Goal: Task Accomplishment & Management: Manage account settings

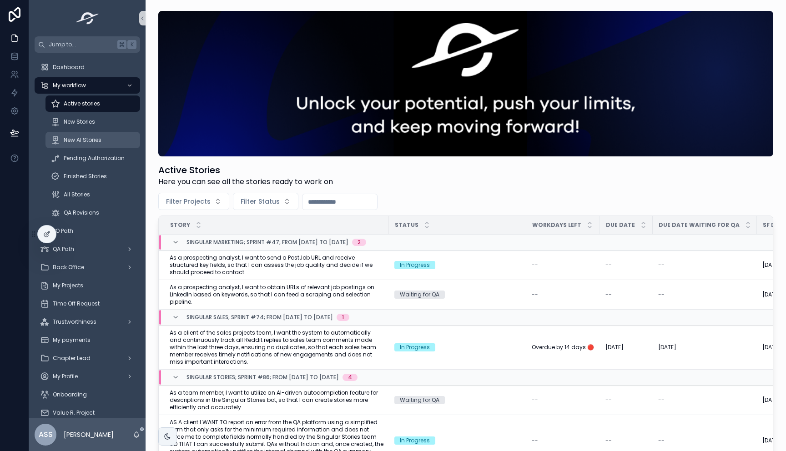
click at [97, 132] on link "New AI Stories" at bounding box center [93, 140] width 95 height 16
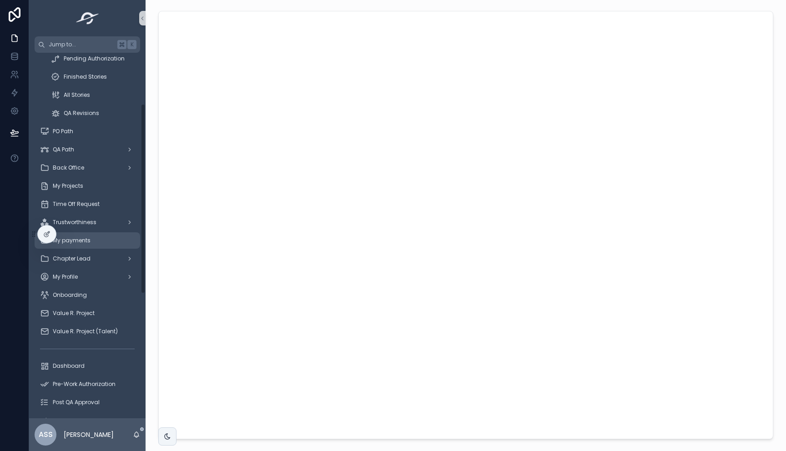
scroll to position [98, 0]
click at [157, 221] on div "scrollable content" at bounding box center [466, 225] width 626 height 436
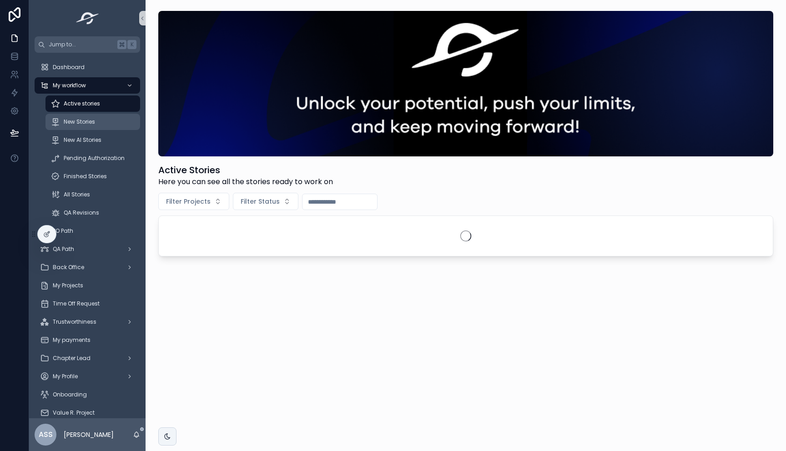
click at [86, 119] on span "New Stories" at bounding box center [79, 121] width 31 height 7
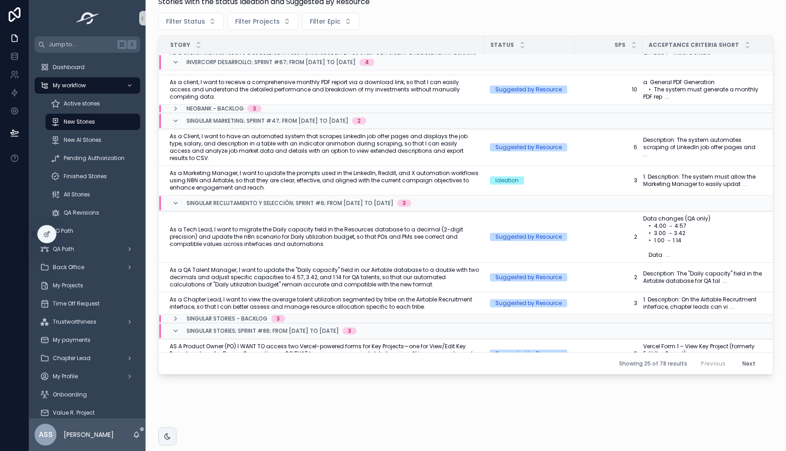
scroll to position [97, 0]
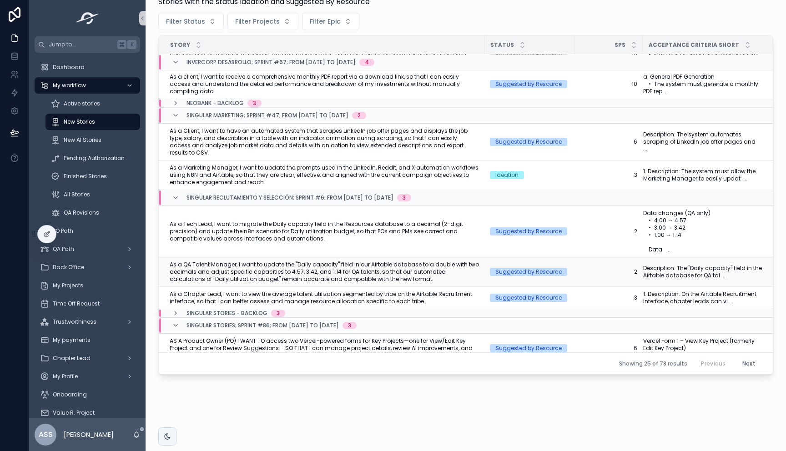
click at [329, 261] on span "As a QA Talent Manager, I want to update the "Daily capacity" field in our Airt…" at bounding box center [324, 272] width 309 height 22
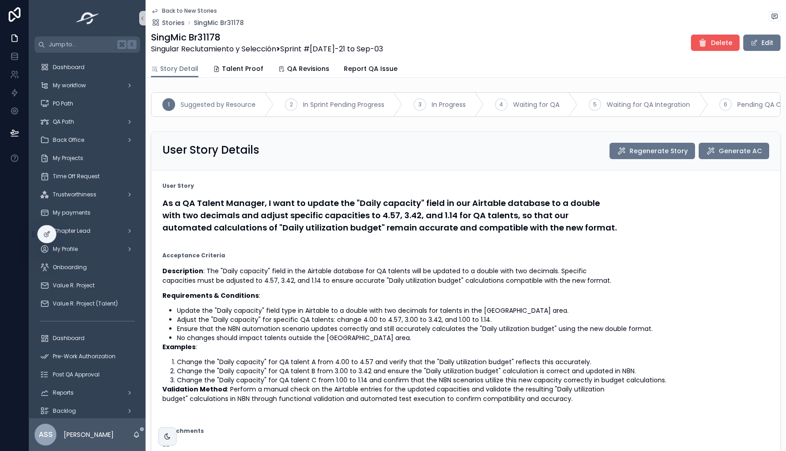
click at [716, 45] on span "Delete" at bounding box center [721, 42] width 21 height 9
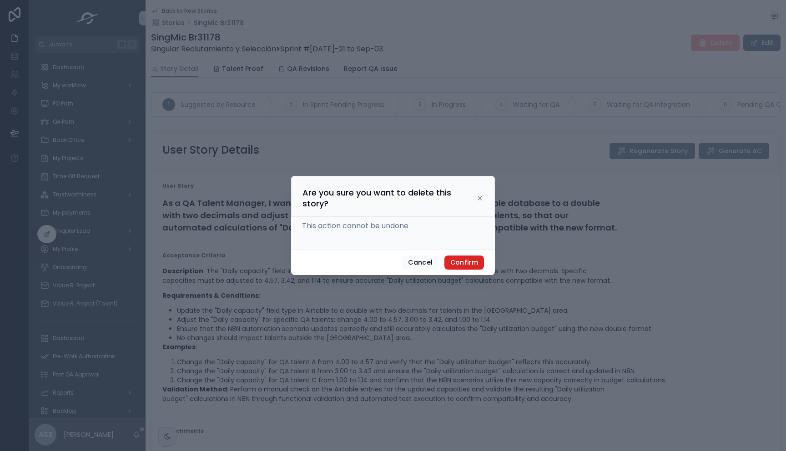
click at [462, 265] on button "Confirm" at bounding box center [465, 263] width 40 height 15
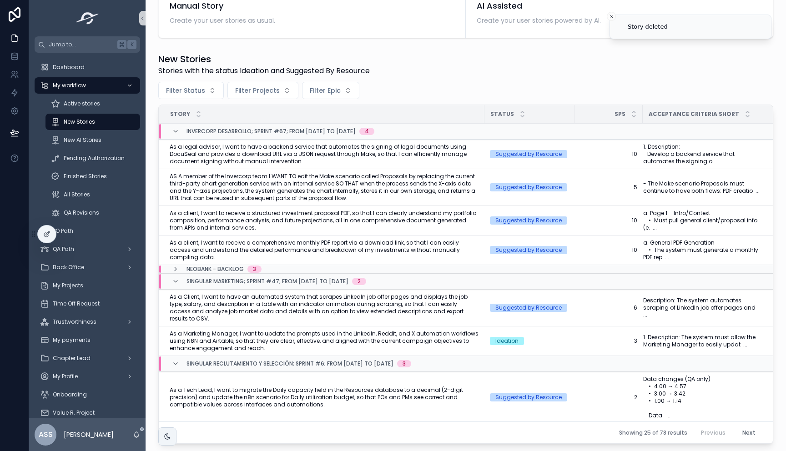
scroll to position [289, 0]
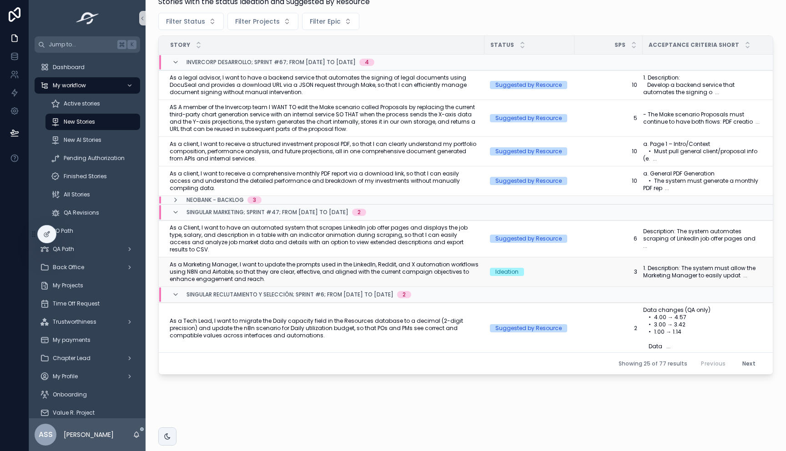
click at [417, 268] on span "As a Marketing Manager, I want to update the prompts used in the LinkedIn, Redd…" at bounding box center [324, 272] width 309 height 22
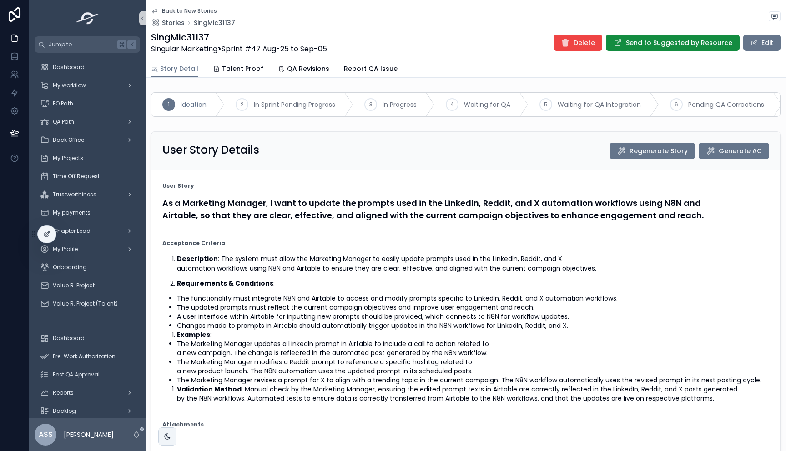
click at [155, 12] on icon "scrollable content" at bounding box center [154, 10] width 7 height 7
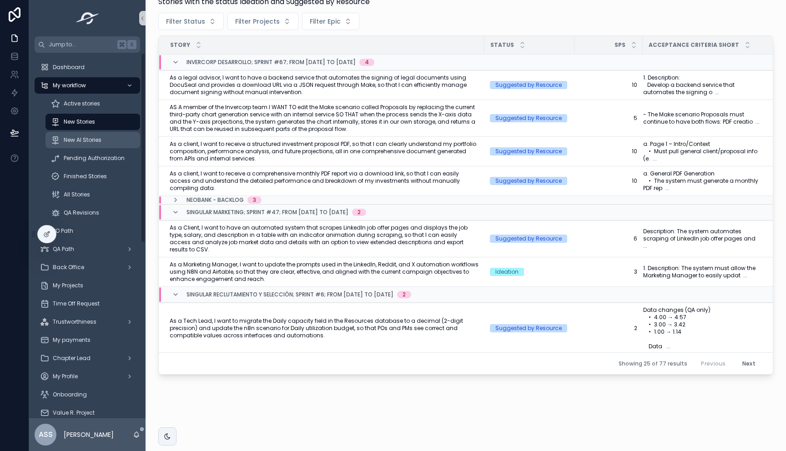
click at [74, 132] on link "New AI Stories" at bounding box center [93, 140] width 95 height 16
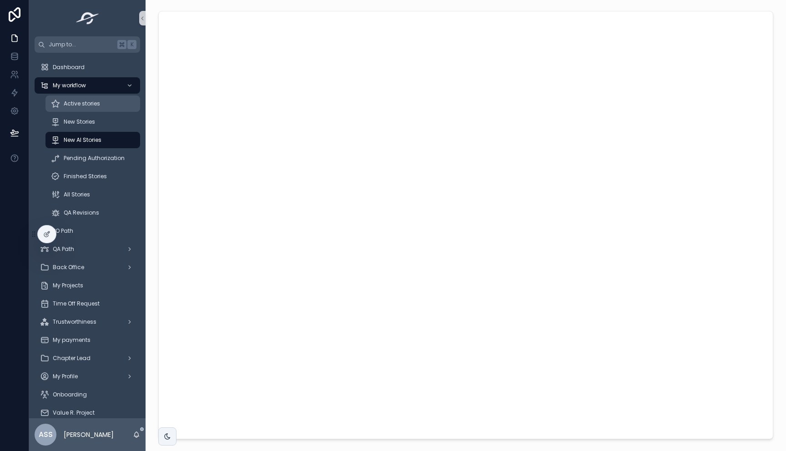
click at [81, 96] on div "Active stories" at bounding box center [93, 103] width 84 height 15
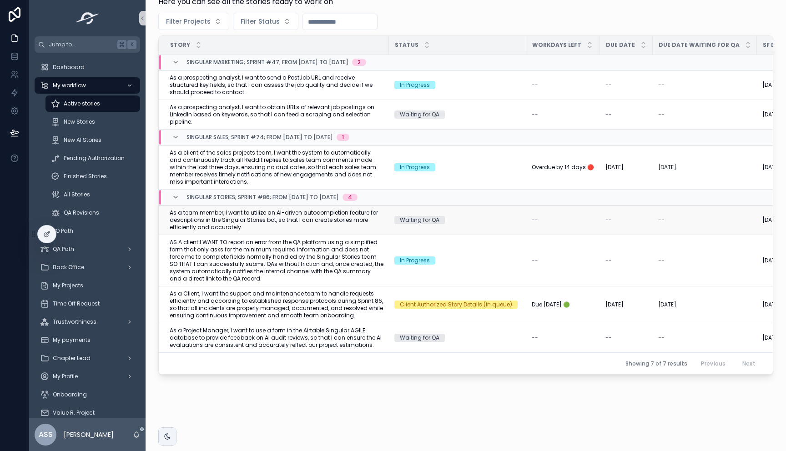
scroll to position [19, 0]
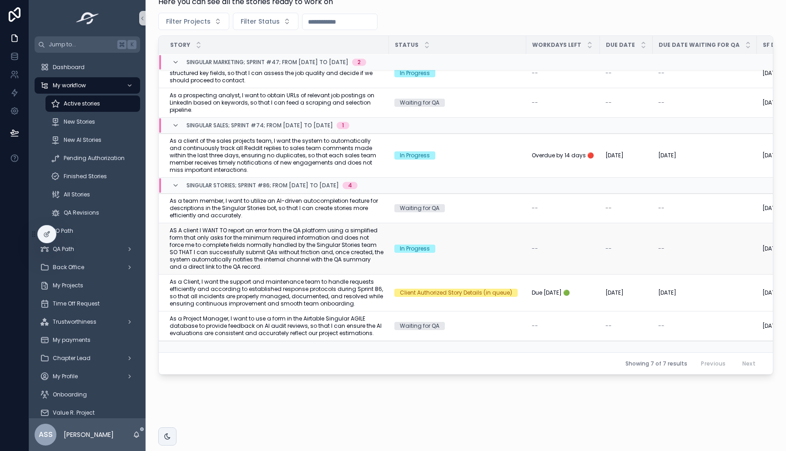
click at [361, 243] on span "AS A client I WANT TO report an error from the QA platform using a simplified f…" at bounding box center [277, 249] width 214 height 44
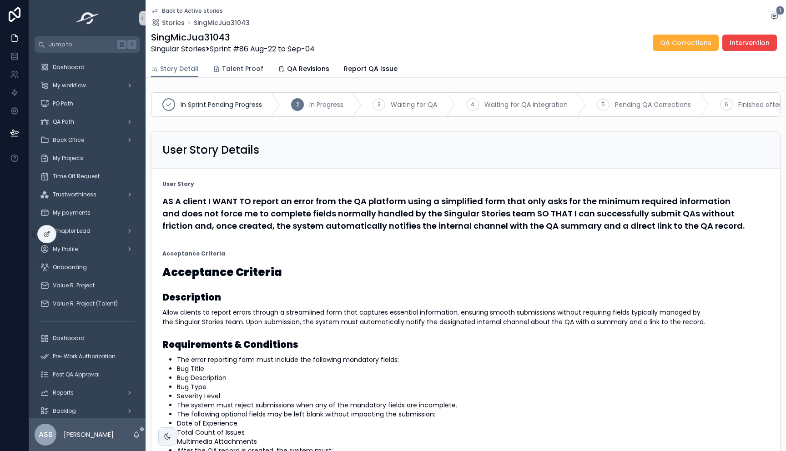
click at [225, 71] on span "Talent Proof" at bounding box center [242, 68] width 41 height 9
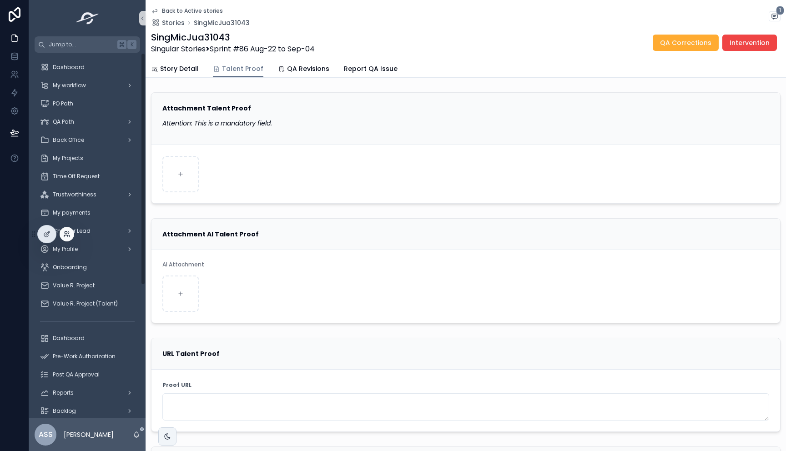
click at [67, 233] on icon at bounding box center [66, 234] width 7 height 7
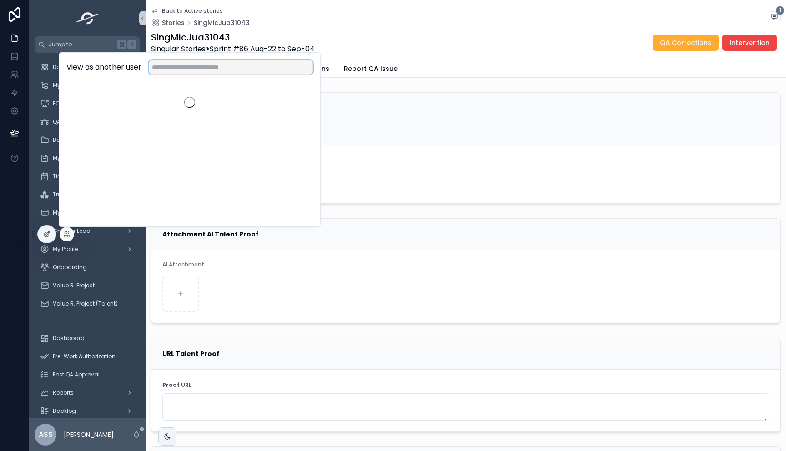
click at [183, 73] on input "text" at bounding box center [231, 67] width 164 height 15
type input "*****"
click at [289, 100] on button "Select" at bounding box center [300, 100] width 25 height 13
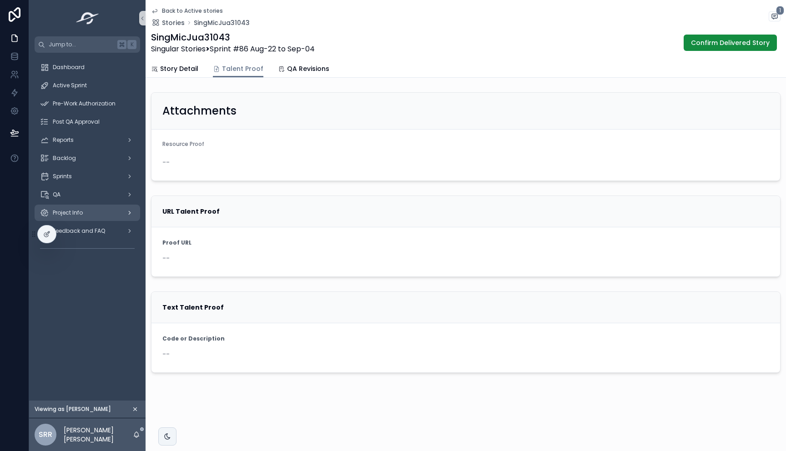
click at [81, 210] on span "Project Info" at bounding box center [68, 212] width 30 height 7
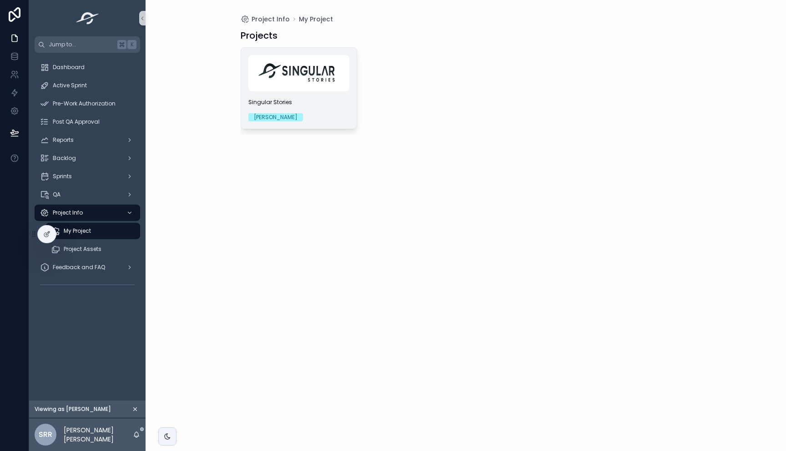
click at [302, 100] on span "Singular Stories" at bounding box center [298, 102] width 101 height 7
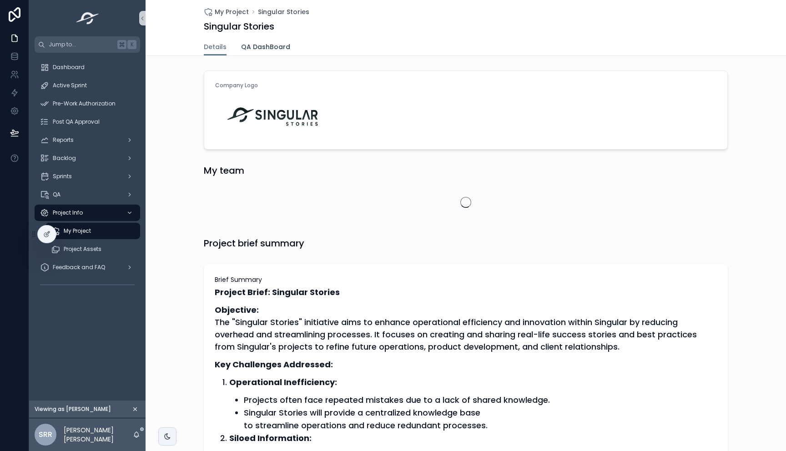
click at [267, 48] on span "QA DashBoard" at bounding box center [265, 46] width 49 height 9
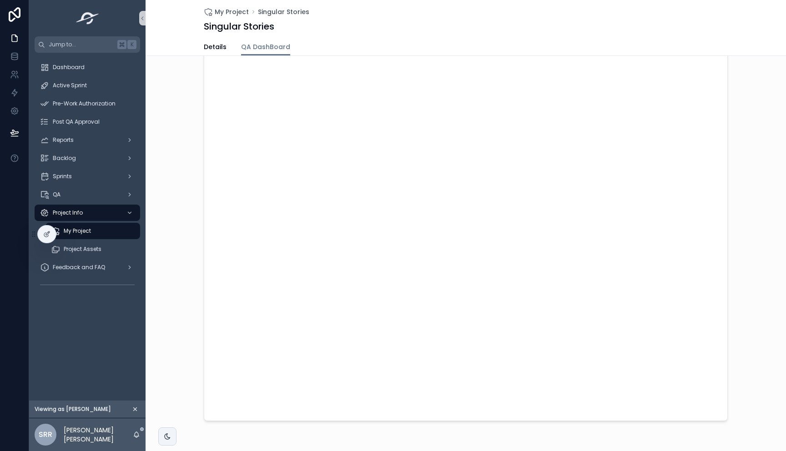
scroll to position [26, 0]
click at [208, 46] on span "Details" at bounding box center [215, 46] width 23 height 9
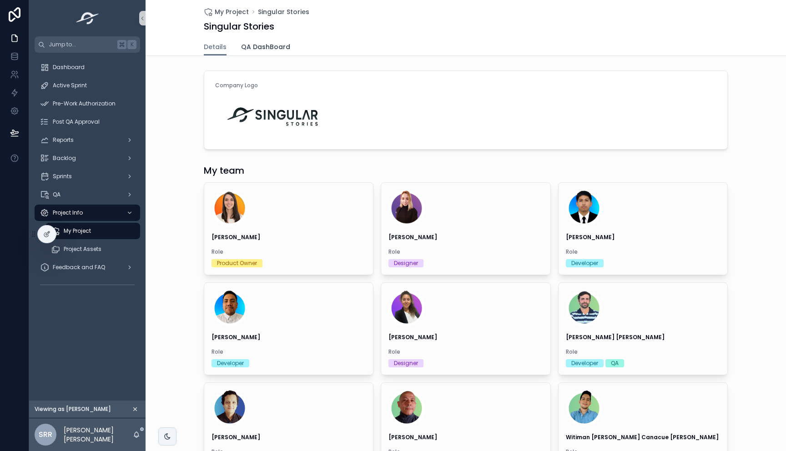
click at [253, 45] on span "QA DashBoard" at bounding box center [265, 46] width 49 height 9
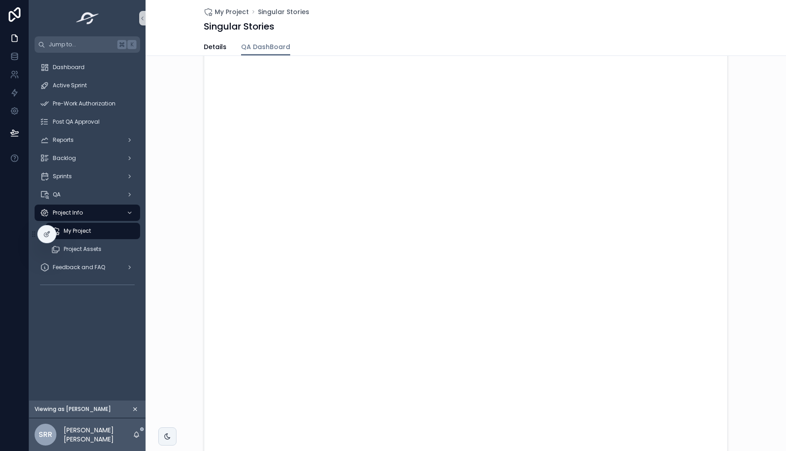
scroll to position [133, 0]
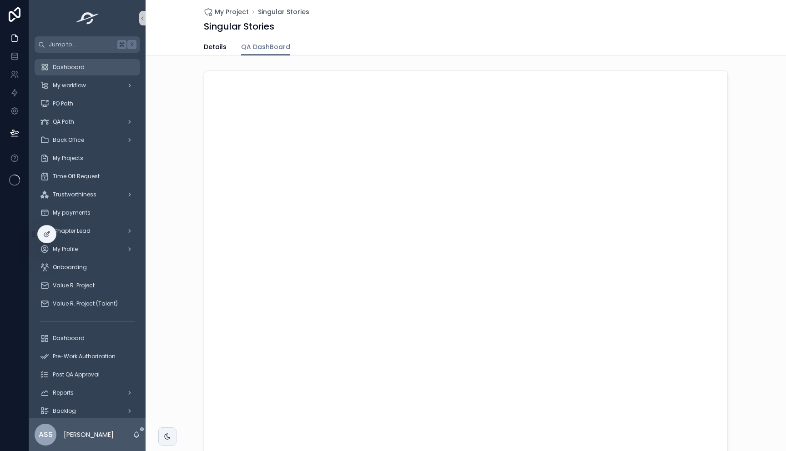
click at [94, 73] on div "Dashboard" at bounding box center [87, 67] width 95 height 15
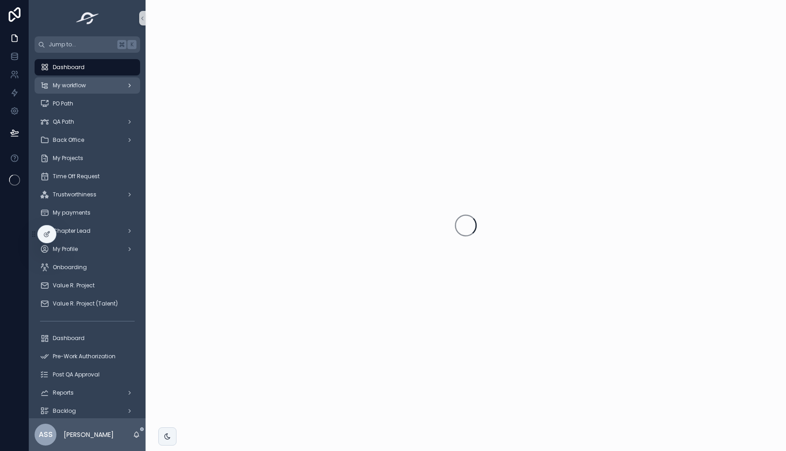
click at [93, 81] on div "My workflow" at bounding box center [87, 85] width 95 height 15
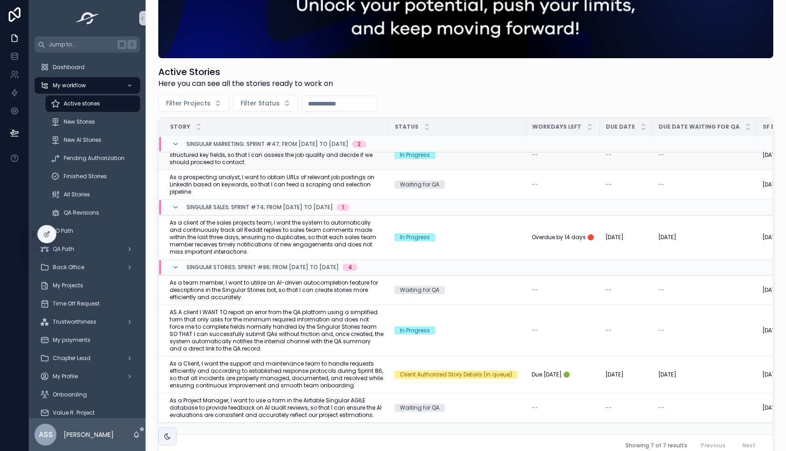
scroll to position [180, 0]
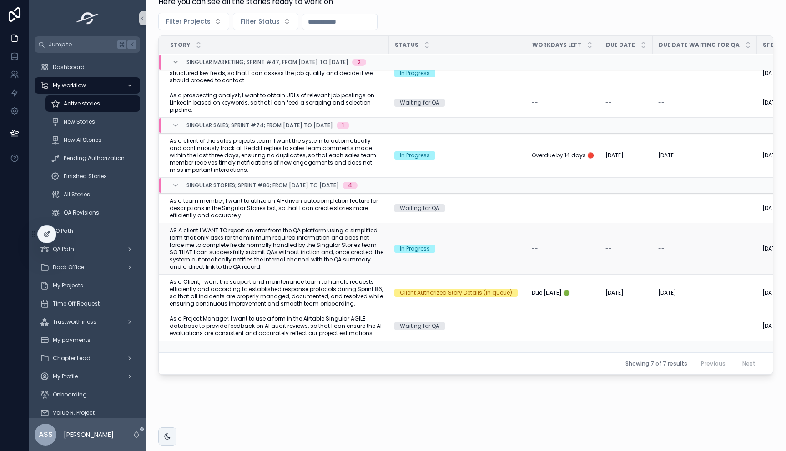
click at [345, 239] on span "AS A client I WANT TO report an error from the QA platform using a simplified f…" at bounding box center [277, 249] width 214 height 44
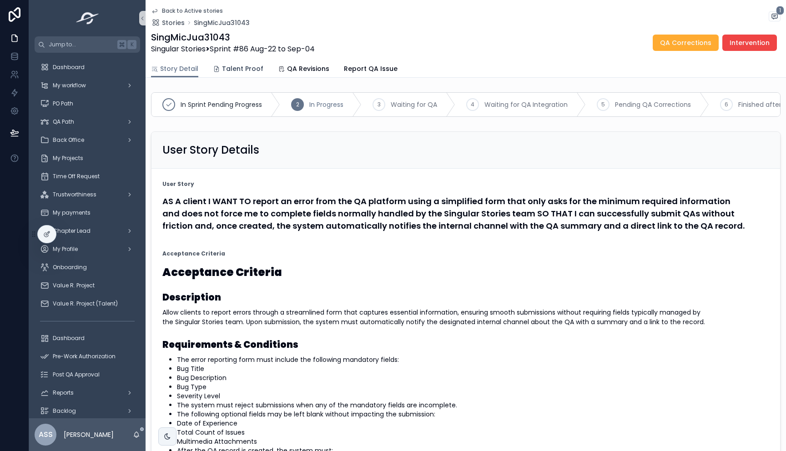
click at [250, 70] on span "Talent Proof" at bounding box center [242, 68] width 41 height 9
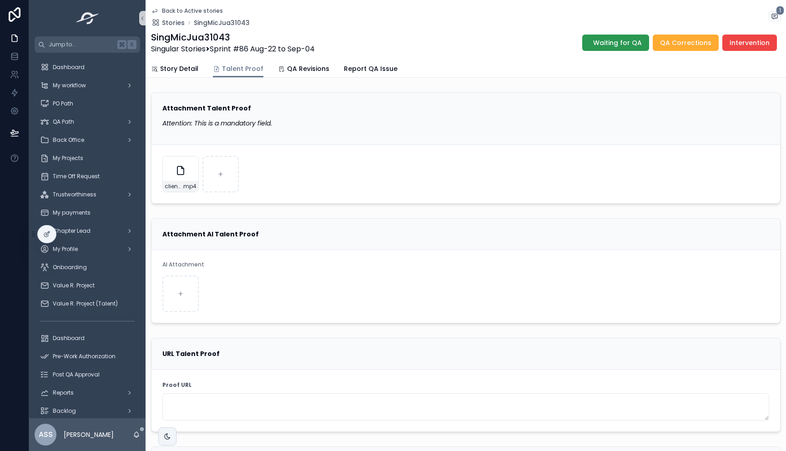
click at [628, 41] on span "Waiting for QA" at bounding box center [617, 42] width 49 height 9
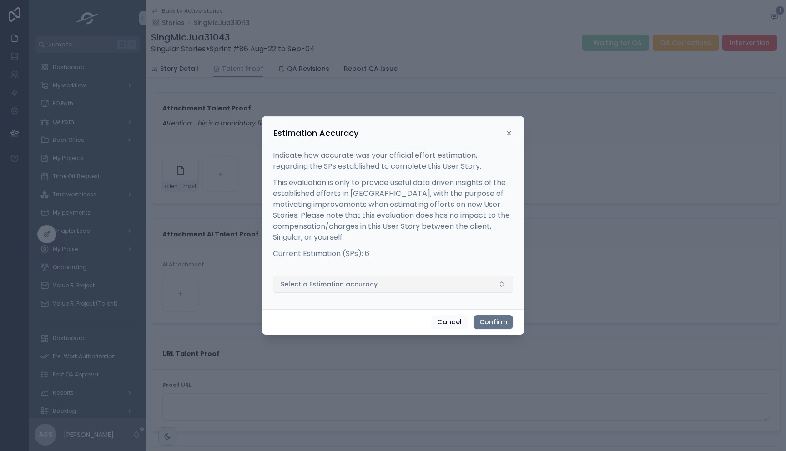
click at [358, 292] on button "Select a Estimation accuracy" at bounding box center [393, 284] width 240 height 17
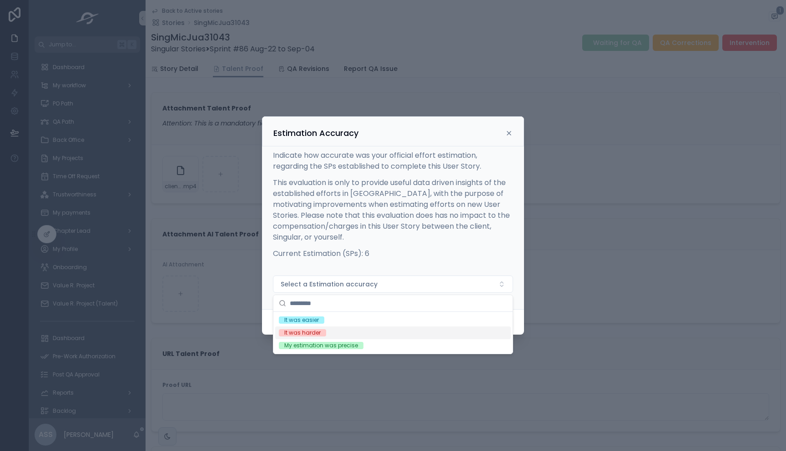
click at [347, 332] on div "It was harder" at bounding box center [393, 333] width 236 height 13
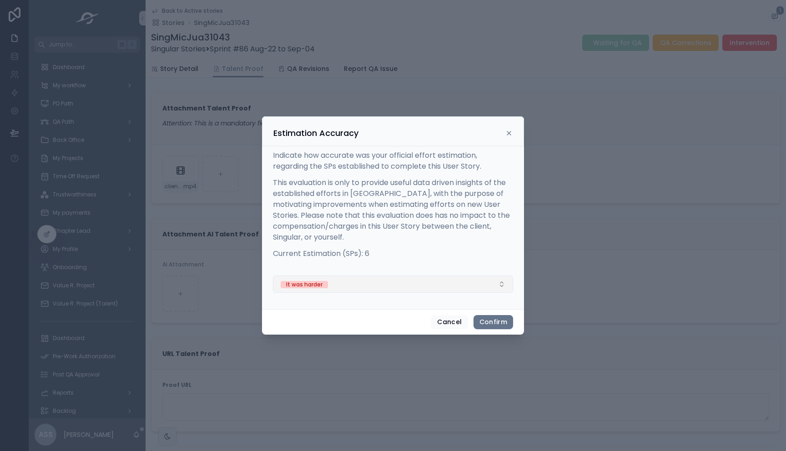
click at [438, 289] on button "It was harder" at bounding box center [393, 284] width 240 height 17
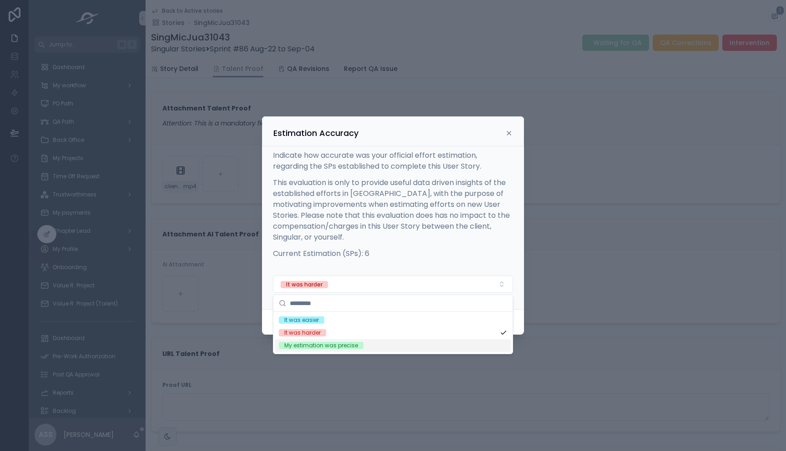
click at [346, 347] on div "My estimation was precise" at bounding box center [321, 345] width 74 height 7
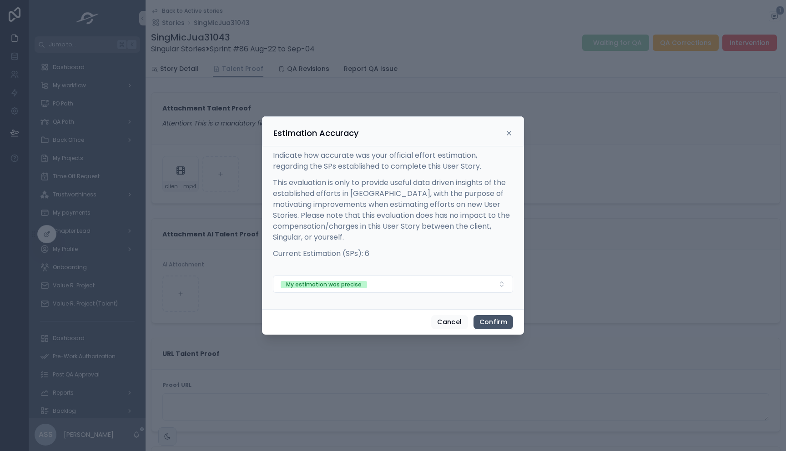
click at [503, 321] on button "Confirm" at bounding box center [494, 322] width 40 height 15
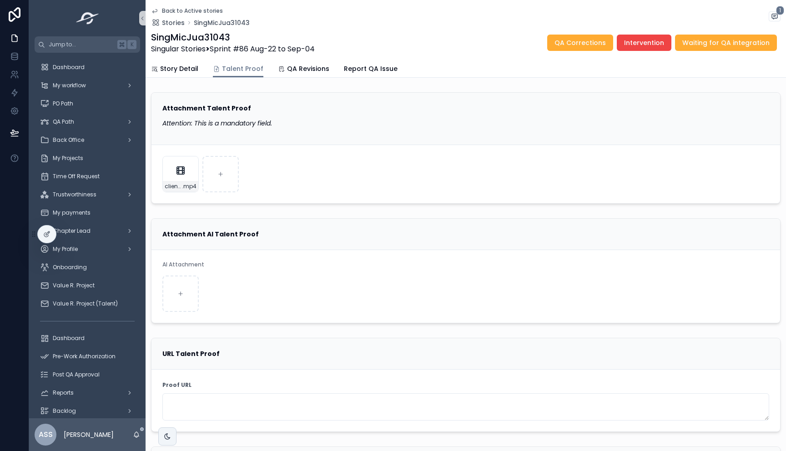
click at [155, 11] on icon "scrollable content" at bounding box center [154, 12] width 5 height 4
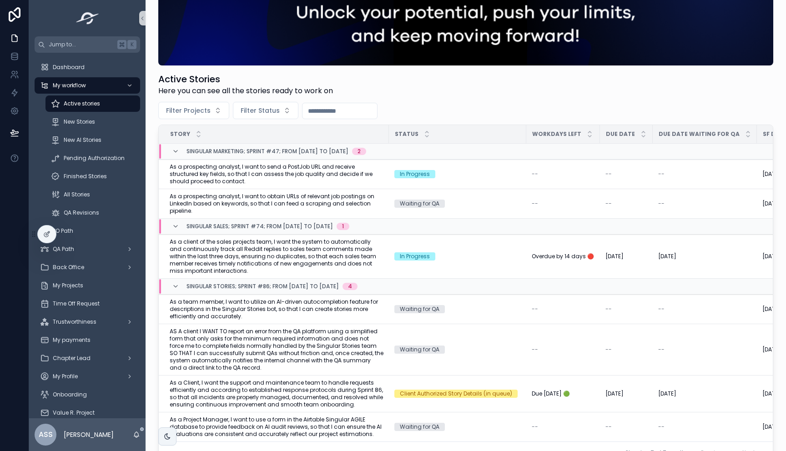
scroll to position [180, 0]
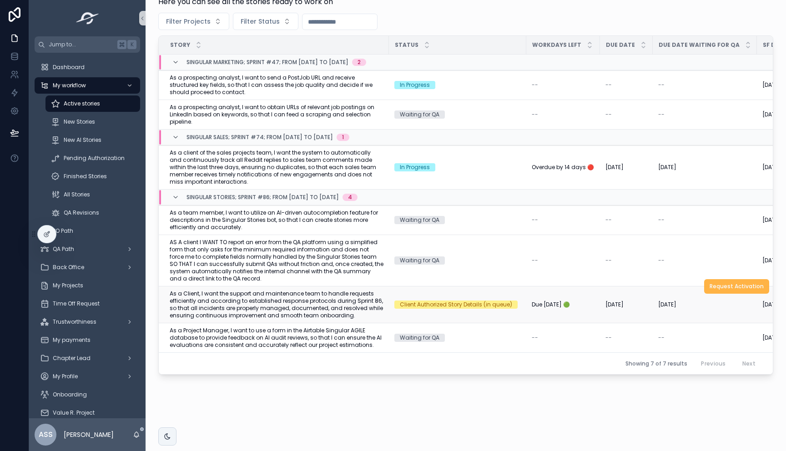
click at [707, 291] on button "Request Activation" at bounding box center [736, 286] width 65 height 15
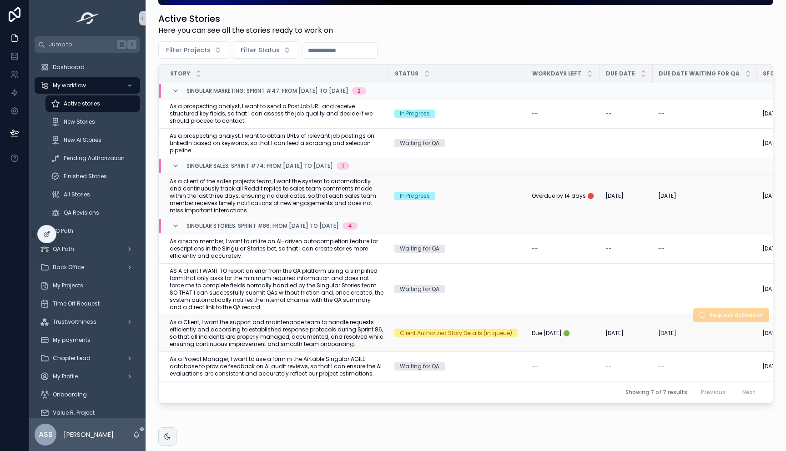
scroll to position [153, 0]
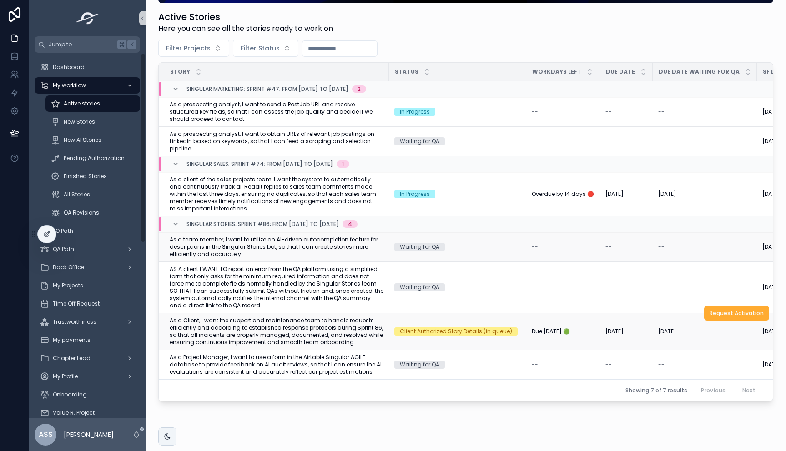
click at [338, 252] on span "As a team member, I want to utilize an AI-driven autocompletion feature for des…" at bounding box center [277, 247] width 214 height 22
